Goal: Task Accomplishment & Management: Use online tool/utility

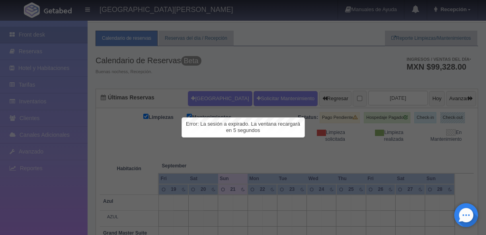
scroll to position [13, 0]
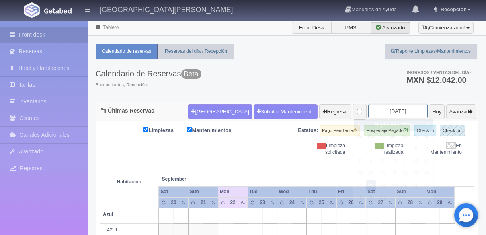
click at [374, 113] on input "2025-09-22" at bounding box center [398, 111] width 60 height 15
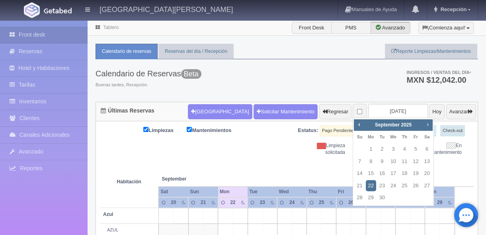
click at [426, 123] on span "Next" at bounding box center [427, 124] width 6 height 6
click at [370, 187] on link "20" at bounding box center [371, 186] width 10 height 12
type input "2025-10-20"
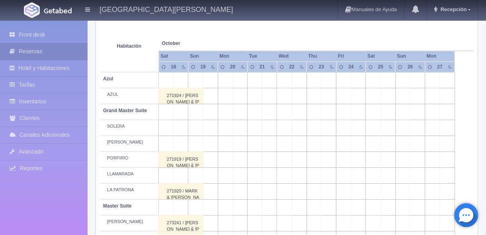
scroll to position [434, 0]
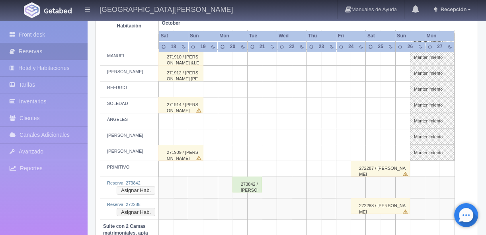
click at [145, 188] on button "Asignar Hab." at bounding box center [136, 190] width 39 height 9
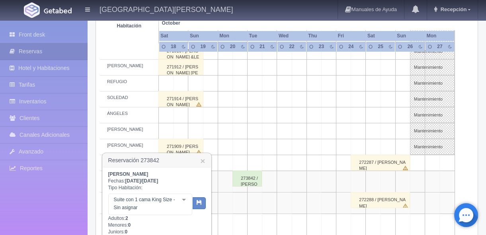
scroll to position [458, 0]
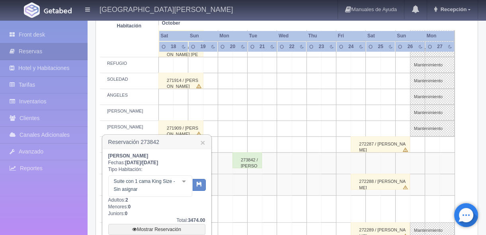
click at [185, 179] on div at bounding box center [184, 182] width 16 height 12
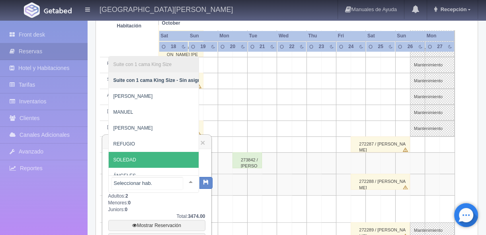
click at [155, 154] on span "SOLEDAD" at bounding box center [160, 160] width 102 height 16
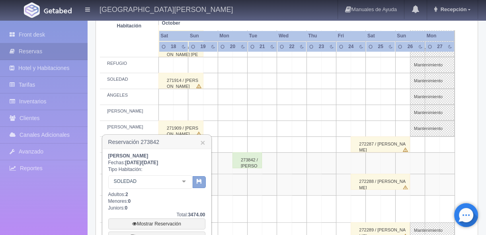
click at [199, 183] on icon "button" at bounding box center [199, 181] width 5 height 5
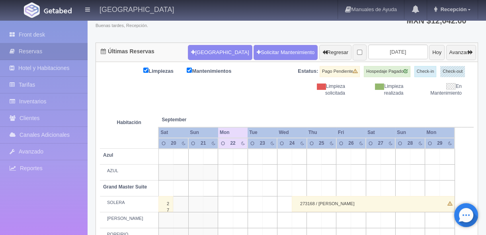
scroll to position [59, 0]
click at [390, 53] on input "2025-09-22" at bounding box center [398, 52] width 60 height 15
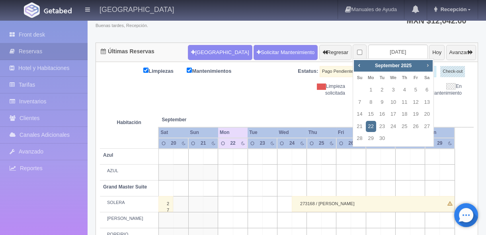
click at [427, 66] on span "Next" at bounding box center [427, 65] width 6 height 6
click at [370, 129] on link "20" at bounding box center [371, 127] width 10 height 12
type input "2025-10-20"
